Goal: Information Seeking & Learning: Learn about a topic

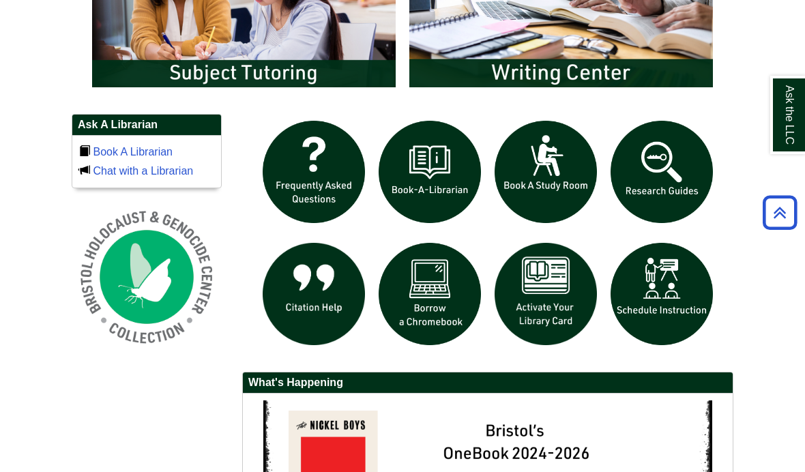
scroll to position [930, 0]
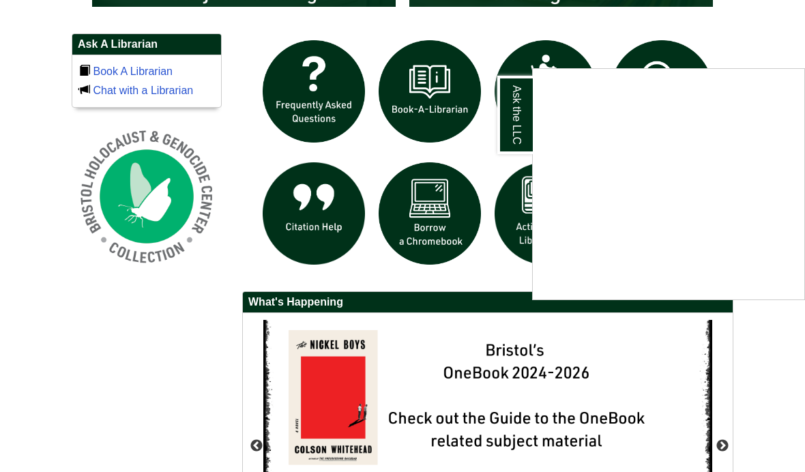
click at [783, 51] on div "Ask the LLC" at bounding box center [402, 236] width 805 height 472
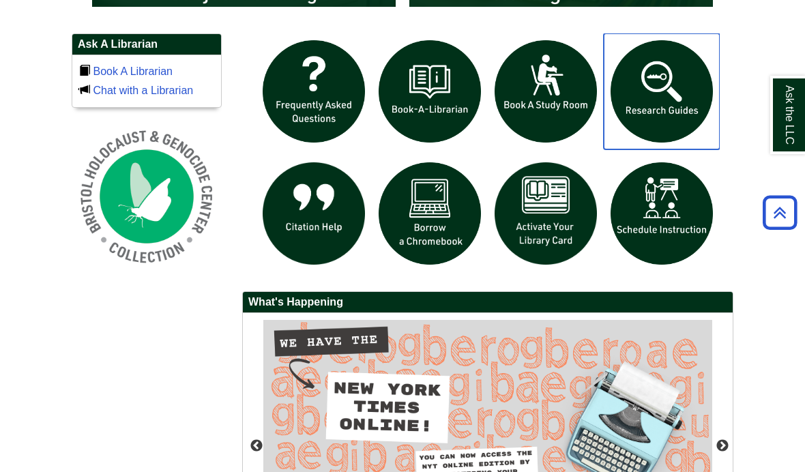
click at [696, 132] on img "slideshow" at bounding box center [662, 91] width 116 height 116
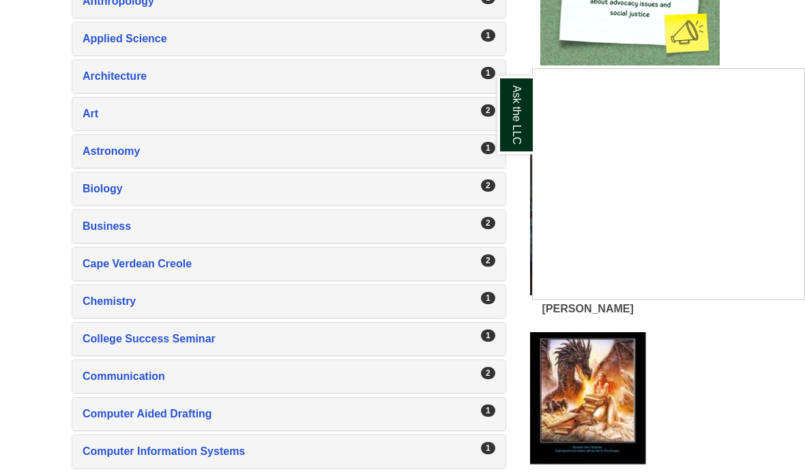
scroll to position [422, 0]
click at [764, 36] on div "Ask the LLC" at bounding box center [402, 236] width 805 height 472
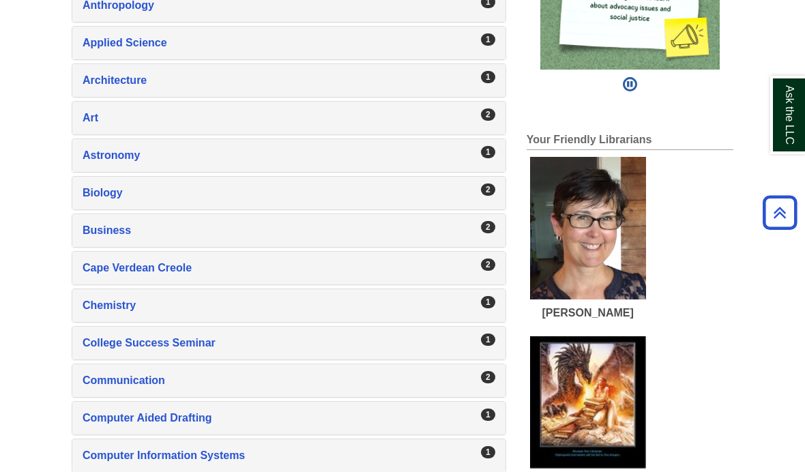
scroll to position [420, 0]
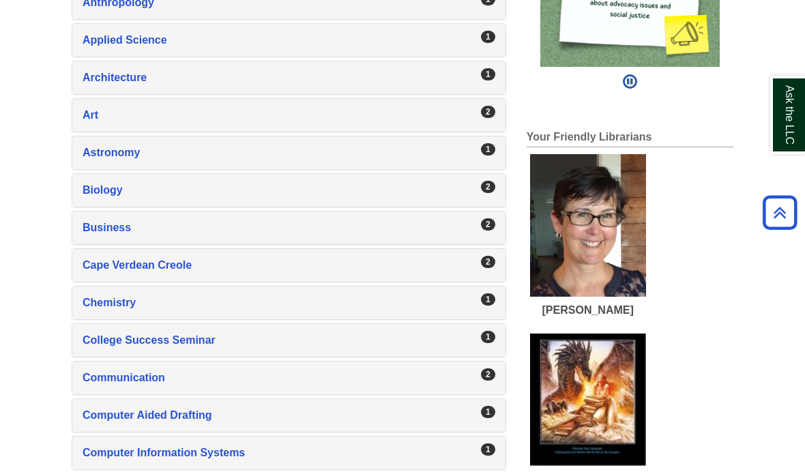
click at [432, 275] on div "Cape Verdean Creole , 2 guides" at bounding box center [289, 265] width 413 height 19
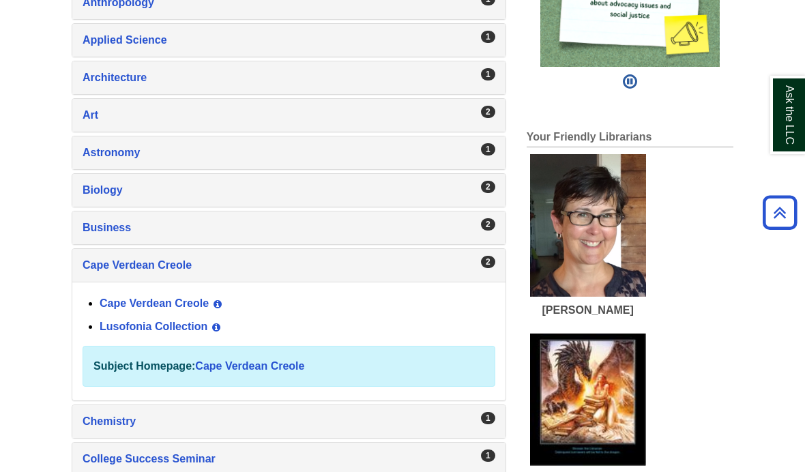
click at [289, 372] on link "Cape Verdean Creole" at bounding box center [249, 366] width 109 height 12
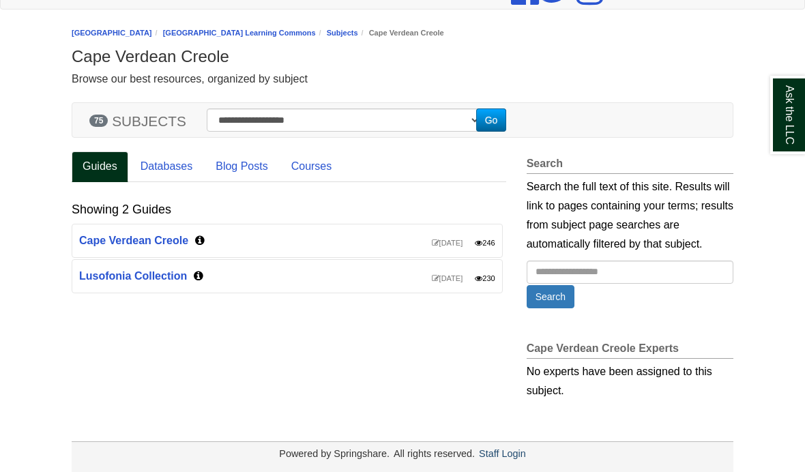
scroll to position [111, 0]
click at [332, 258] on div "May 15, 2025 246 Cape Verdean Creole" at bounding box center [287, 241] width 430 height 33
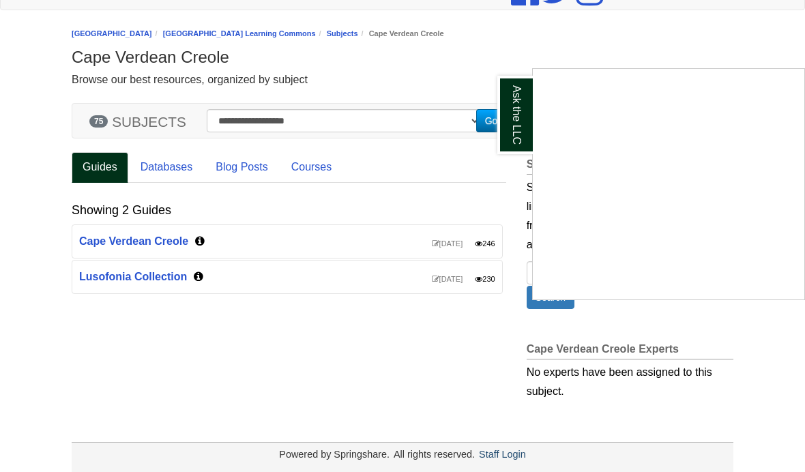
click at [157, 283] on div "Ask the LLC" at bounding box center [402, 236] width 805 height 472
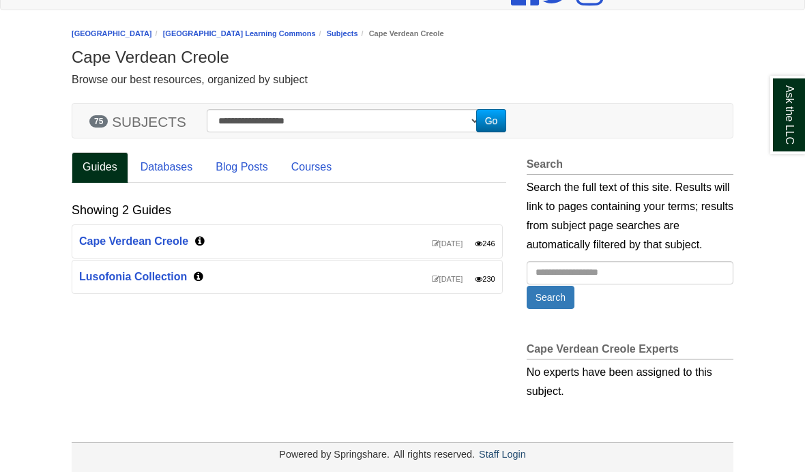
click at [160, 258] on div "May 15, 2025 246 Cape Verdean Creole" at bounding box center [287, 241] width 430 height 33
click at [161, 247] on link "Cape Verdean Creole" at bounding box center [133, 241] width 109 height 12
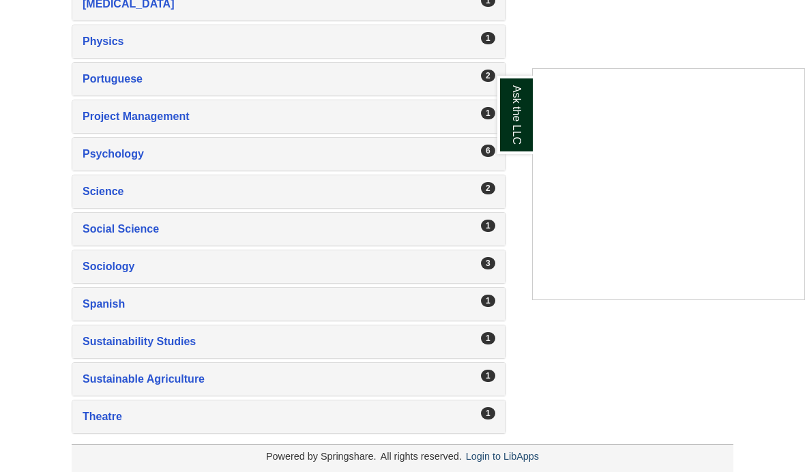
scroll to position [2183, 0]
click at [355, 218] on div "Ask the LLC" at bounding box center [402, 236] width 805 height 472
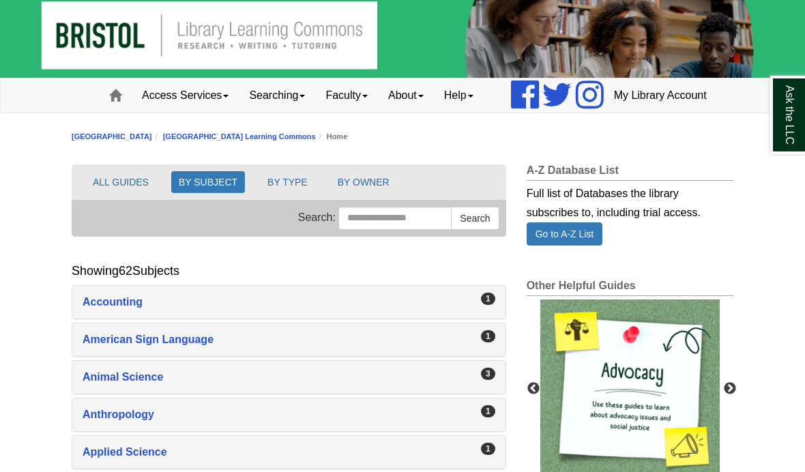
scroll to position [13, 0]
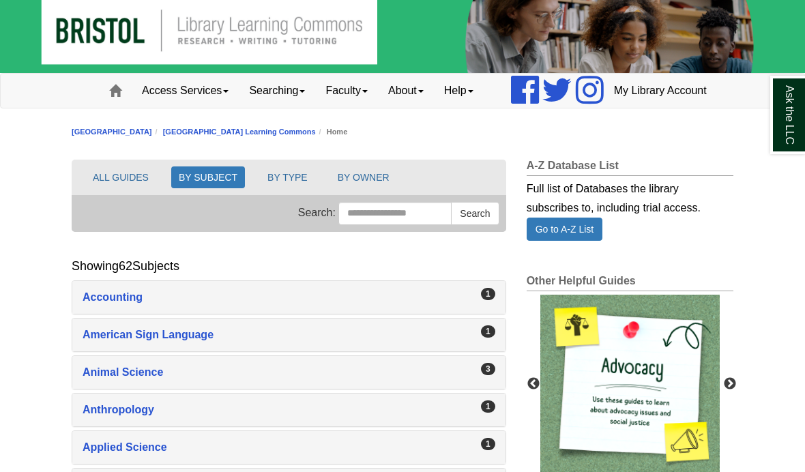
click at [121, 188] on button "ALL GUIDES" at bounding box center [120, 178] width 71 height 22
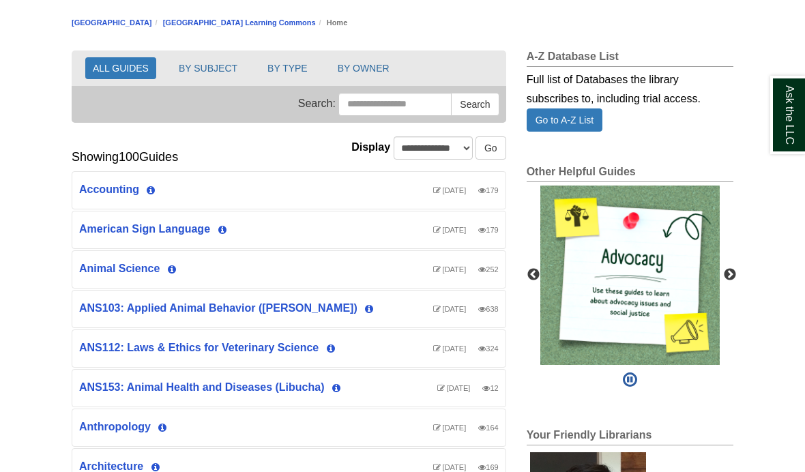
click at [301, 354] on link "ANS112: Laws & Ethics for Veterinary Science" at bounding box center [199, 348] width 240 height 12
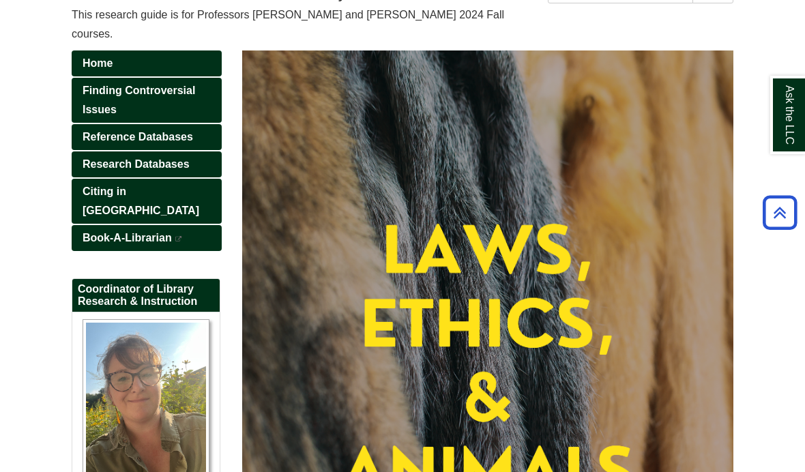
scroll to position [175, 0]
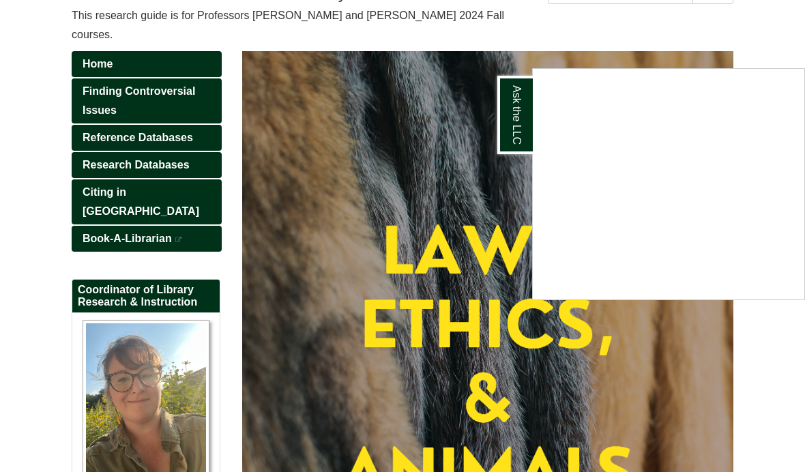
click at [199, 182] on div "Ask the LLC" at bounding box center [402, 236] width 805 height 472
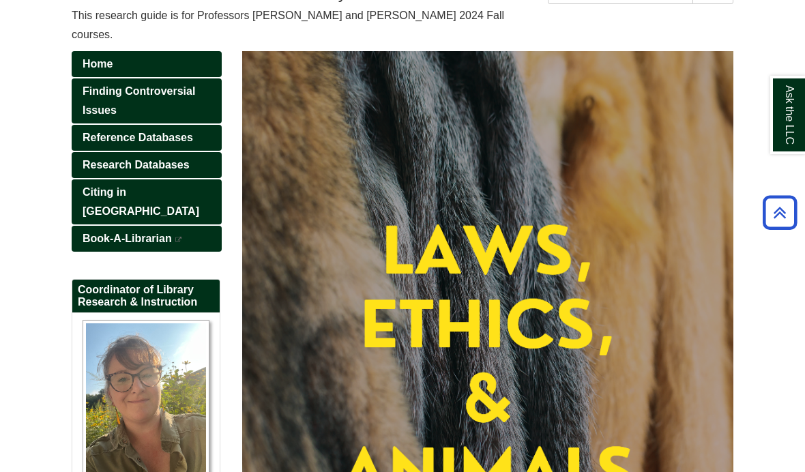
click at [164, 171] on span "Research Databases" at bounding box center [136, 165] width 107 height 12
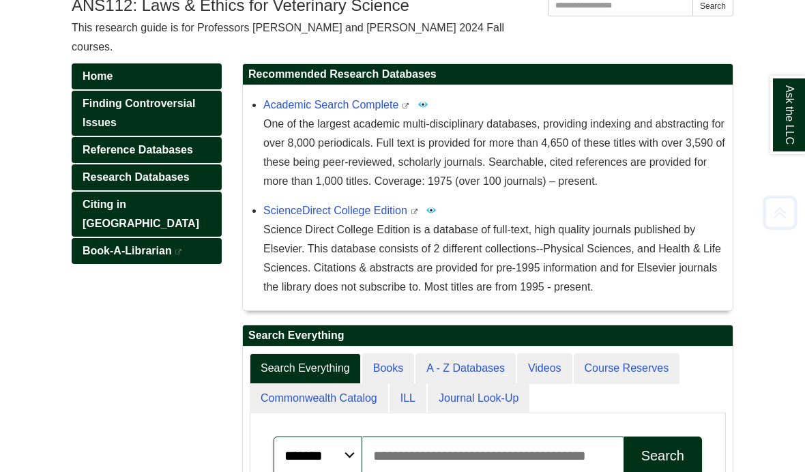
scroll to position [169, 0]
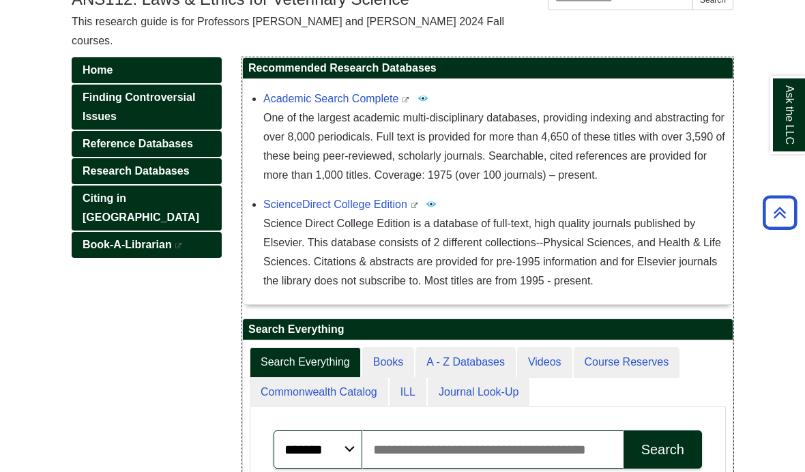
click at [377, 210] on link "ScienceDirect College Edition" at bounding box center [335, 205] width 144 height 12
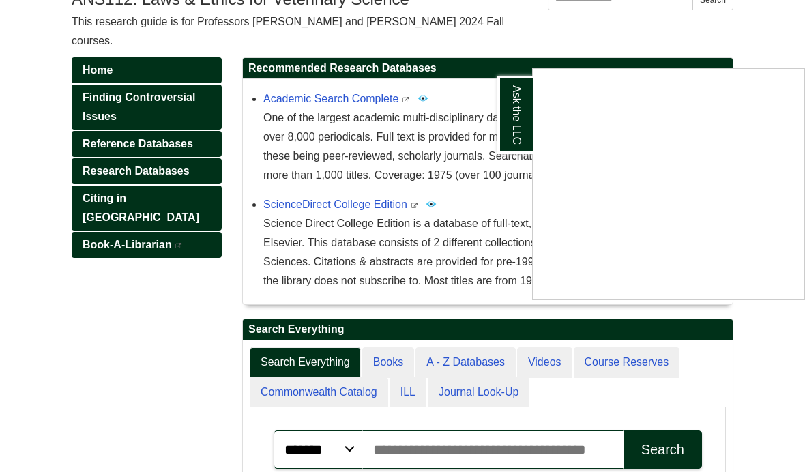
scroll to position [194, 0]
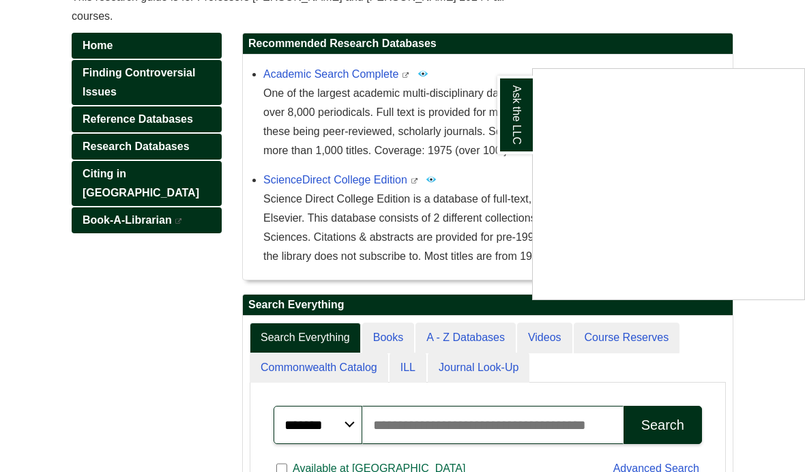
click at [364, 87] on div "Ask the LLC" at bounding box center [402, 236] width 805 height 472
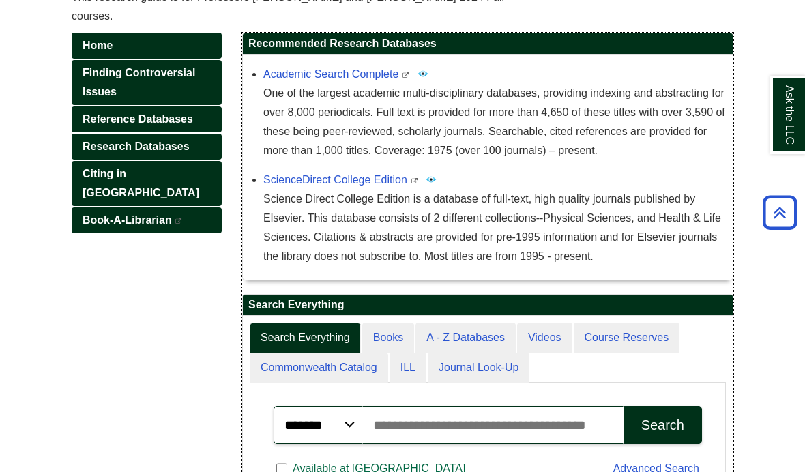
click at [367, 80] on link "Academic Search Complete" at bounding box center [330, 74] width 135 height 12
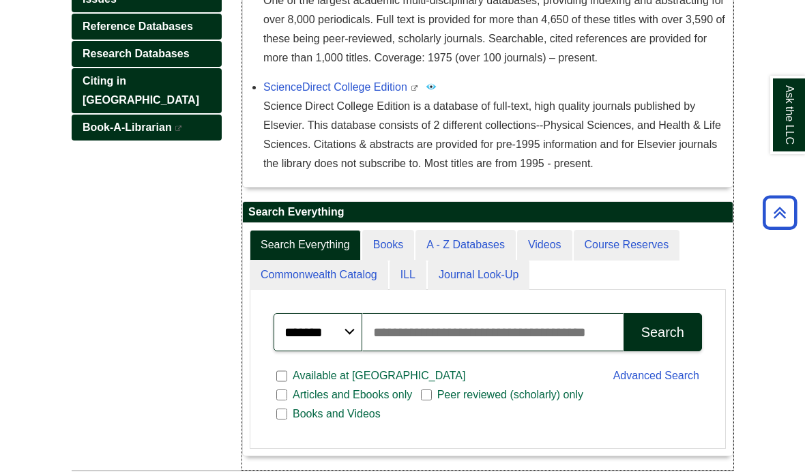
scroll to position [286, 0]
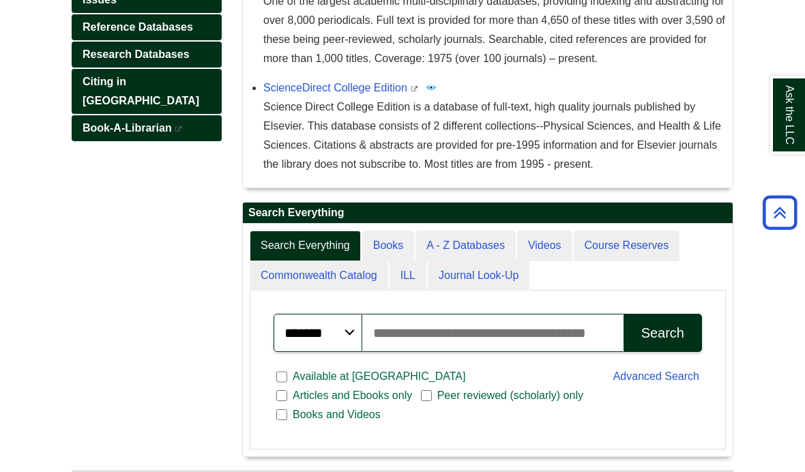
click at [444, 352] on input "Search articles, books, journals & more" at bounding box center [492, 333] width 261 height 38
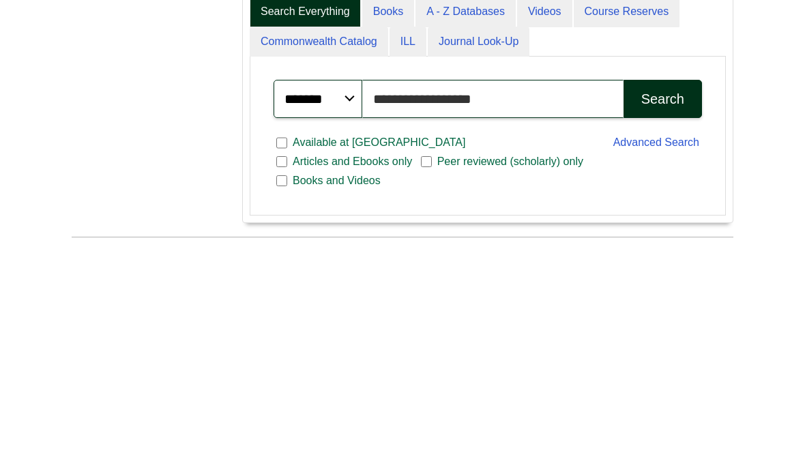
type input "**********"
click at [670, 326] on div "Search" at bounding box center [663, 334] width 43 height 16
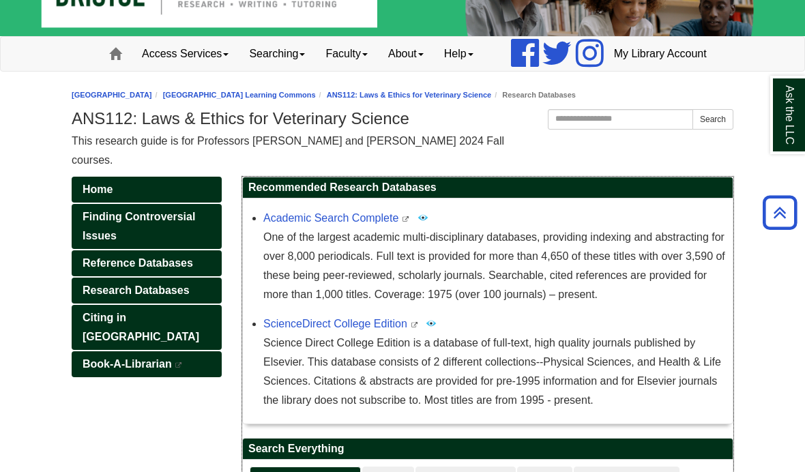
scroll to position [0, 0]
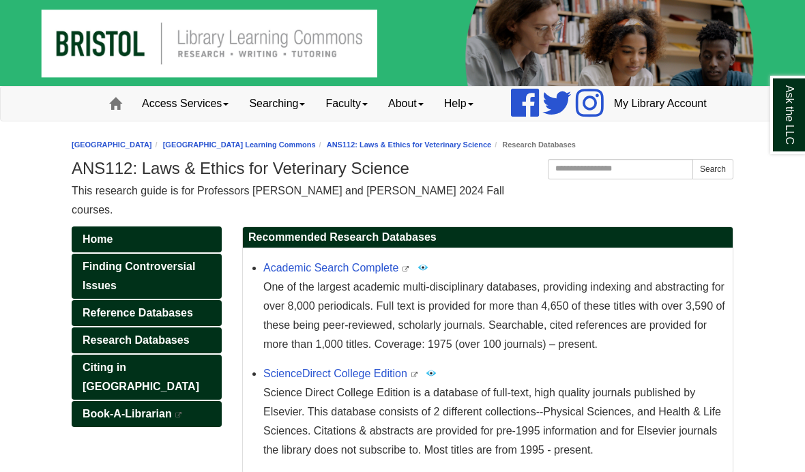
click at [173, 299] on link "Finding Controversial Issues" at bounding box center [147, 276] width 150 height 45
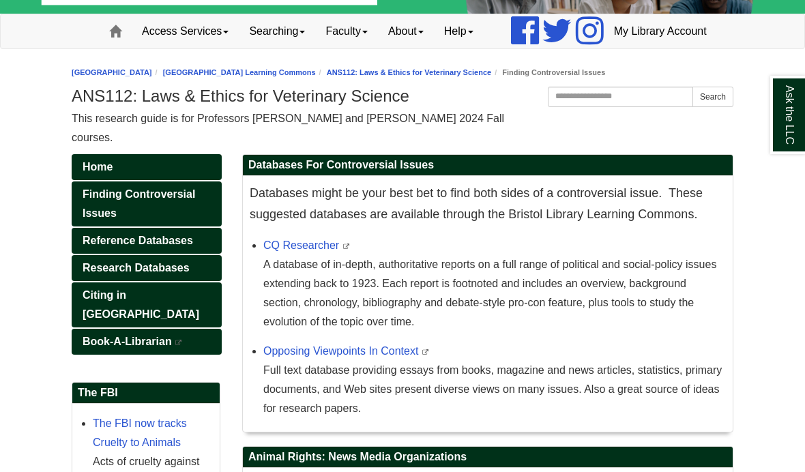
scroll to position [76, 0]
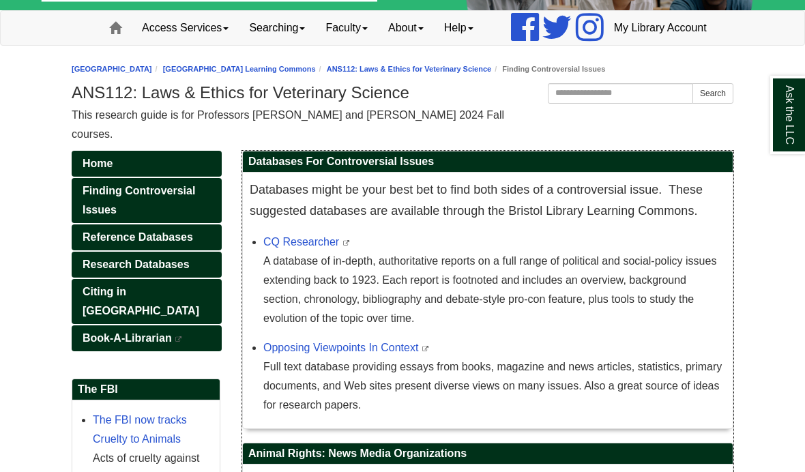
click at [362, 354] on link "Opposing Viewpoints In Context" at bounding box center [340, 348] width 155 height 12
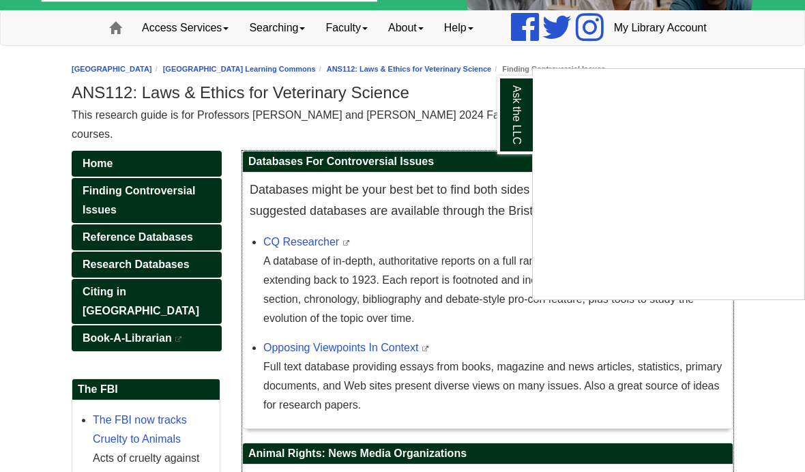
scroll to position [100, 0]
